Goal: Find specific page/section: Find specific page/section

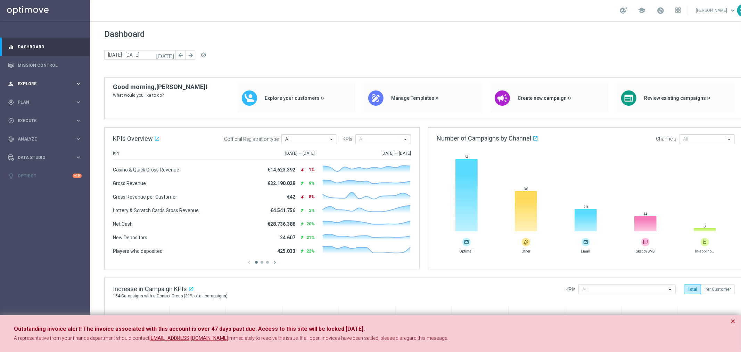
click at [41, 80] on div "person_search Explore keyboard_arrow_right" at bounding box center [45, 83] width 90 height 18
click at [49, 99] on link "Customer Explorer" at bounding box center [45, 98] width 54 height 6
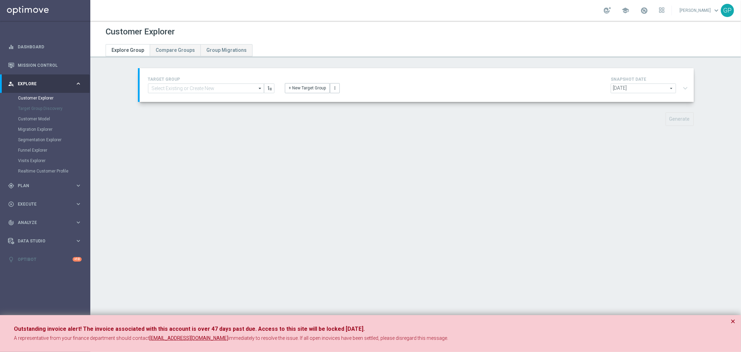
click at [653, 89] on span "2025-08-31" at bounding box center [643, 88] width 65 height 9
